Goal: Check status: Check status

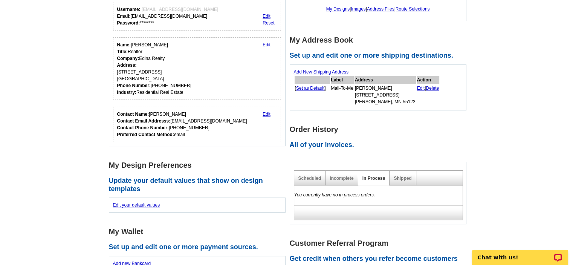
scroll to position [151, 0]
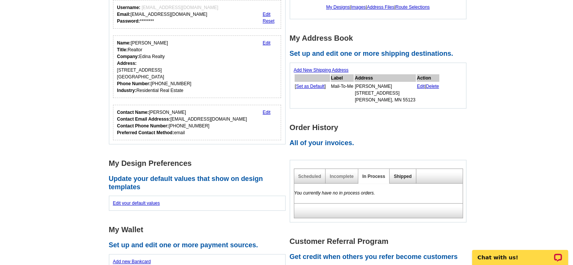
click at [399, 174] on link "Shipped" at bounding box center [403, 176] width 18 height 5
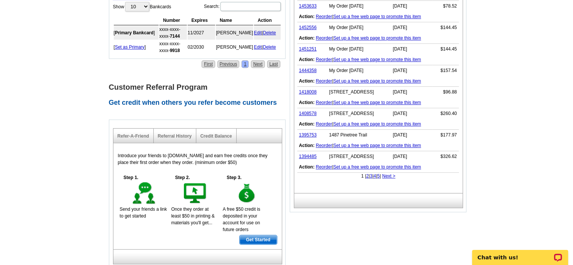
scroll to position [377, 0]
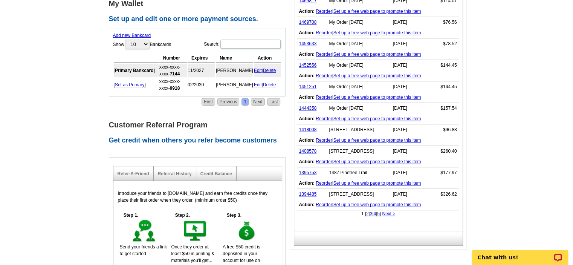
click at [366, 212] on link "2" at bounding box center [367, 213] width 3 height 5
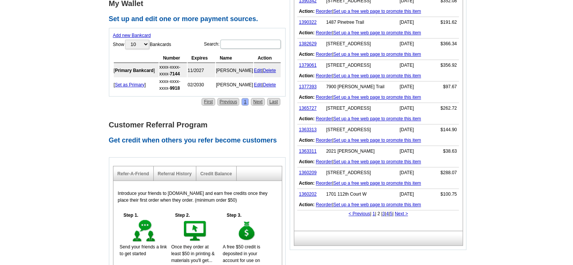
click at [382, 212] on link "3" at bounding box center [383, 213] width 3 height 5
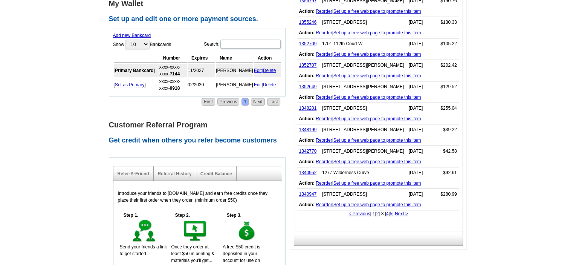
click at [389, 212] on link "4" at bounding box center [387, 213] width 3 height 5
click at [373, 212] on link "1" at bounding box center [374, 213] width 3 height 5
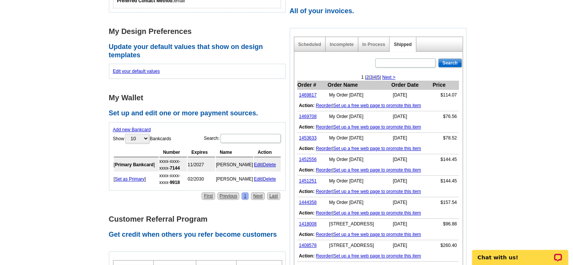
scroll to position [301, 0]
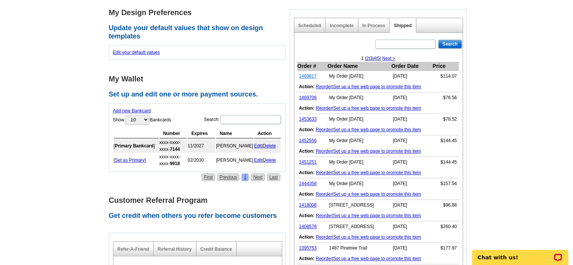
click at [309, 75] on link "1469817" at bounding box center [308, 75] width 18 height 5
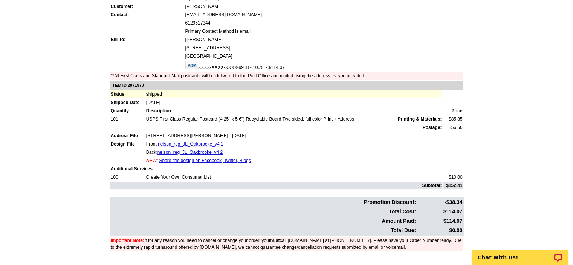
scroll to position [75, 0]
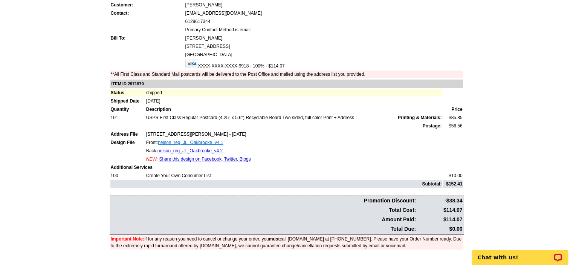
click at [173, 140] on link "nelson_reg_JL_Oakbrooke_v4 1" at bounding box center [190, 142] width 65 height 5
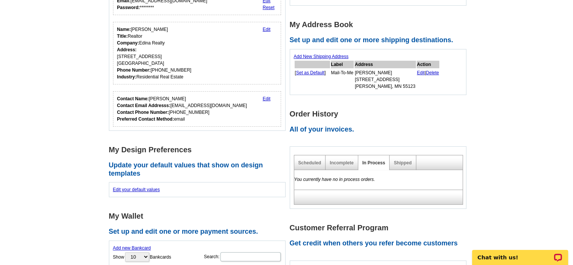
scroll to position [151, 0]
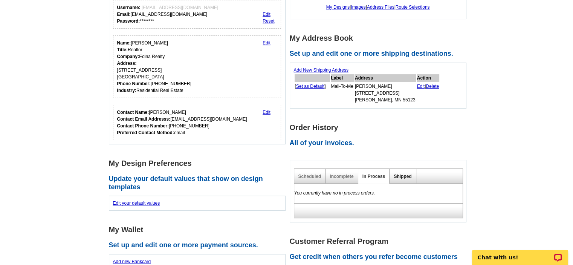
click at [400, 175] on link "Shipped" at bounding box center [403, 176] width 18 height 5
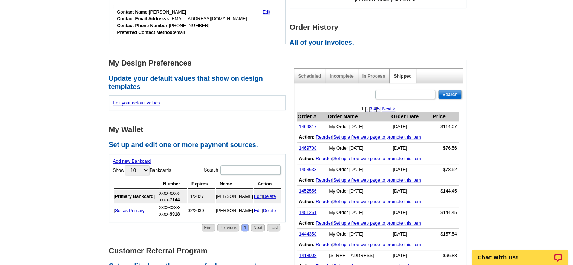
scroll to position [264, 0]
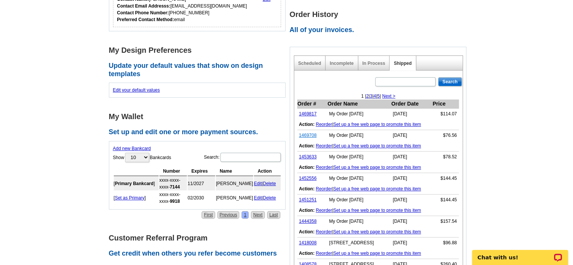
click at [307, 133] on link "1469708" at bounding box center [308, 135] width 18 height 5
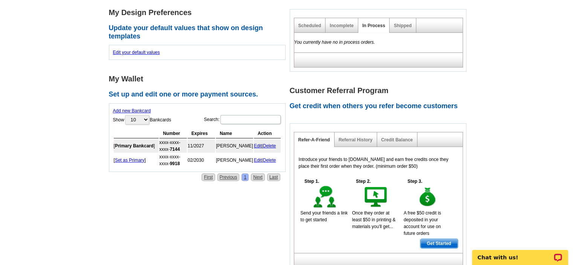
scroll to position [226, 0]
